Goal: Task Accomplishment & Management: Use online tool/utility

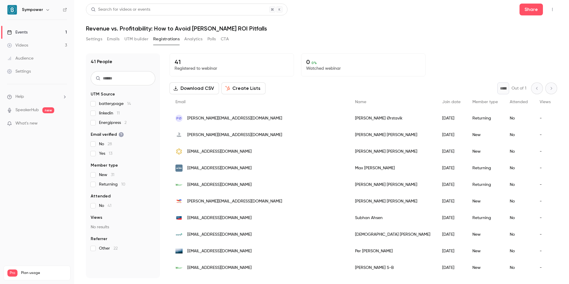
click at [195, 38] on button "Analytics" at bounding box center [193, 38] width 18 height 9
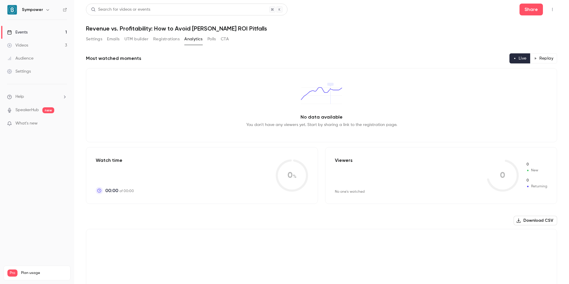
click at [212, 39] on button "Polls" at bounding box center [211, 38] width 9 height 9
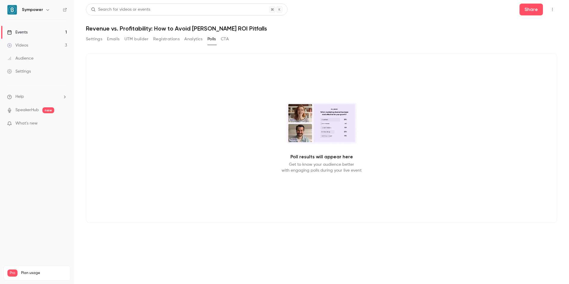
click at [138, 40] on button "UTM builder" at bounding box center [136, 38] width 24 height 9
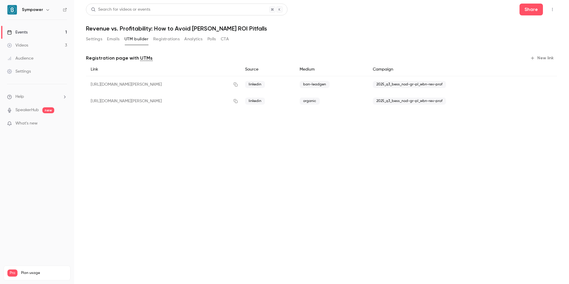
click at [417, 84] on span "2025_q3_bess_nod-gr-pl_wbn-rev-prof" at bounding box center [409, 84] width 73 height 7
copy div "2025_q3_bess_nod-gr-pl_wbn-rev-prof"
click at [538, 57] on button "New link" at bounding box center [542, 57] width 29 height 9
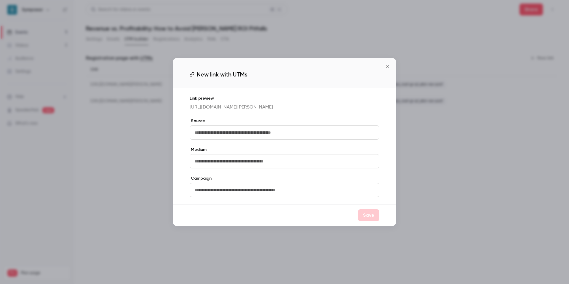
click at [227, 139] on input "text" at bounding box center [285, 132] width 190 height 14
click at [386, 64] on icon "Close" at bounding box center [387, 66] width 7 height 5
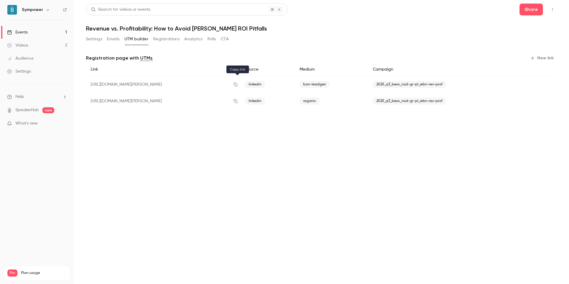
click at [237, 85] on icon "button" at bounding box center [235, 84] width 5 height 4
click at [238, 101] on icon "button" at bounding box center [235, 101] width 5 height 4
